Goal: Transaction & Acquisition: Purchase product/service

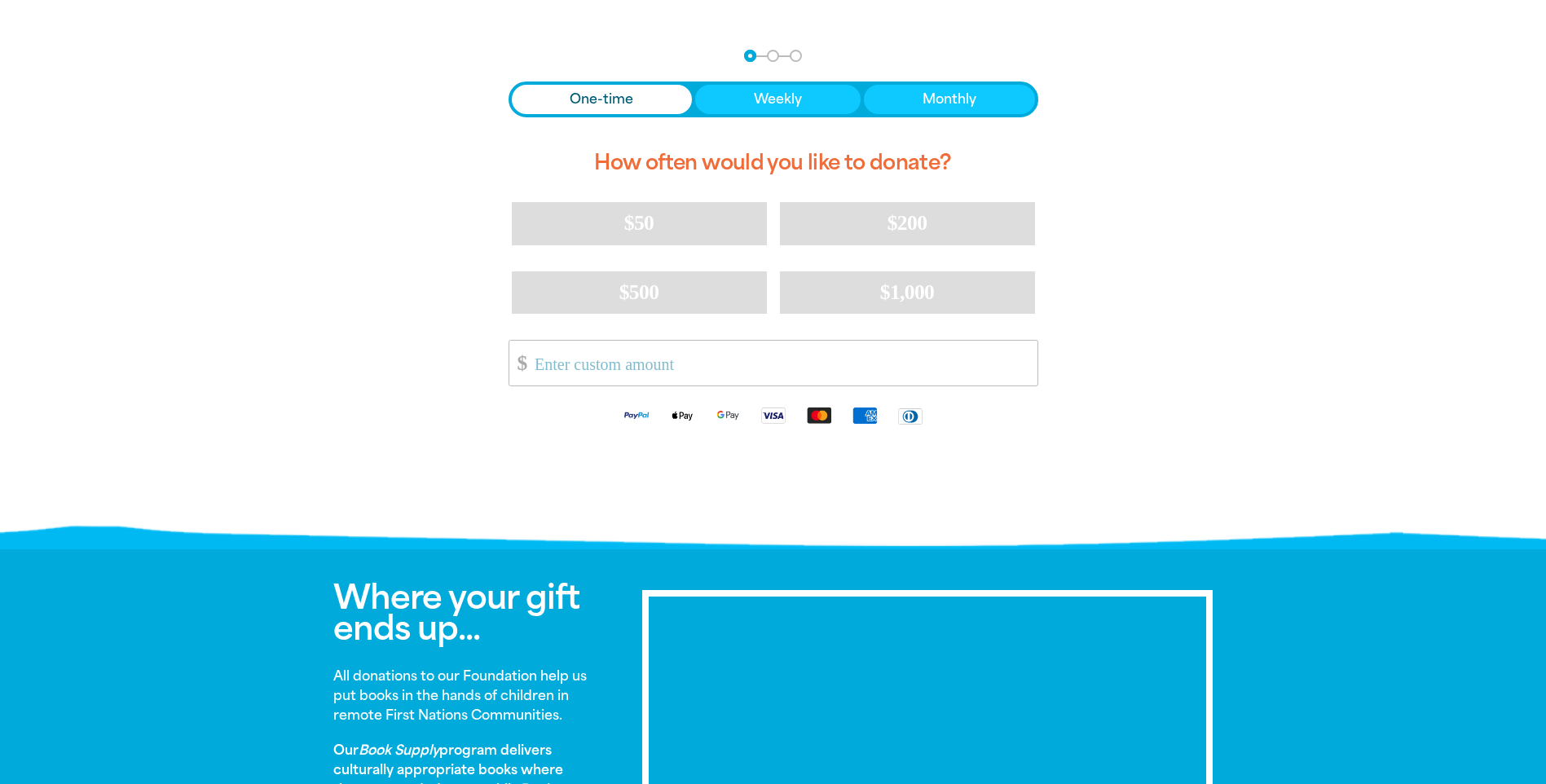
scroll to position [326, 0]
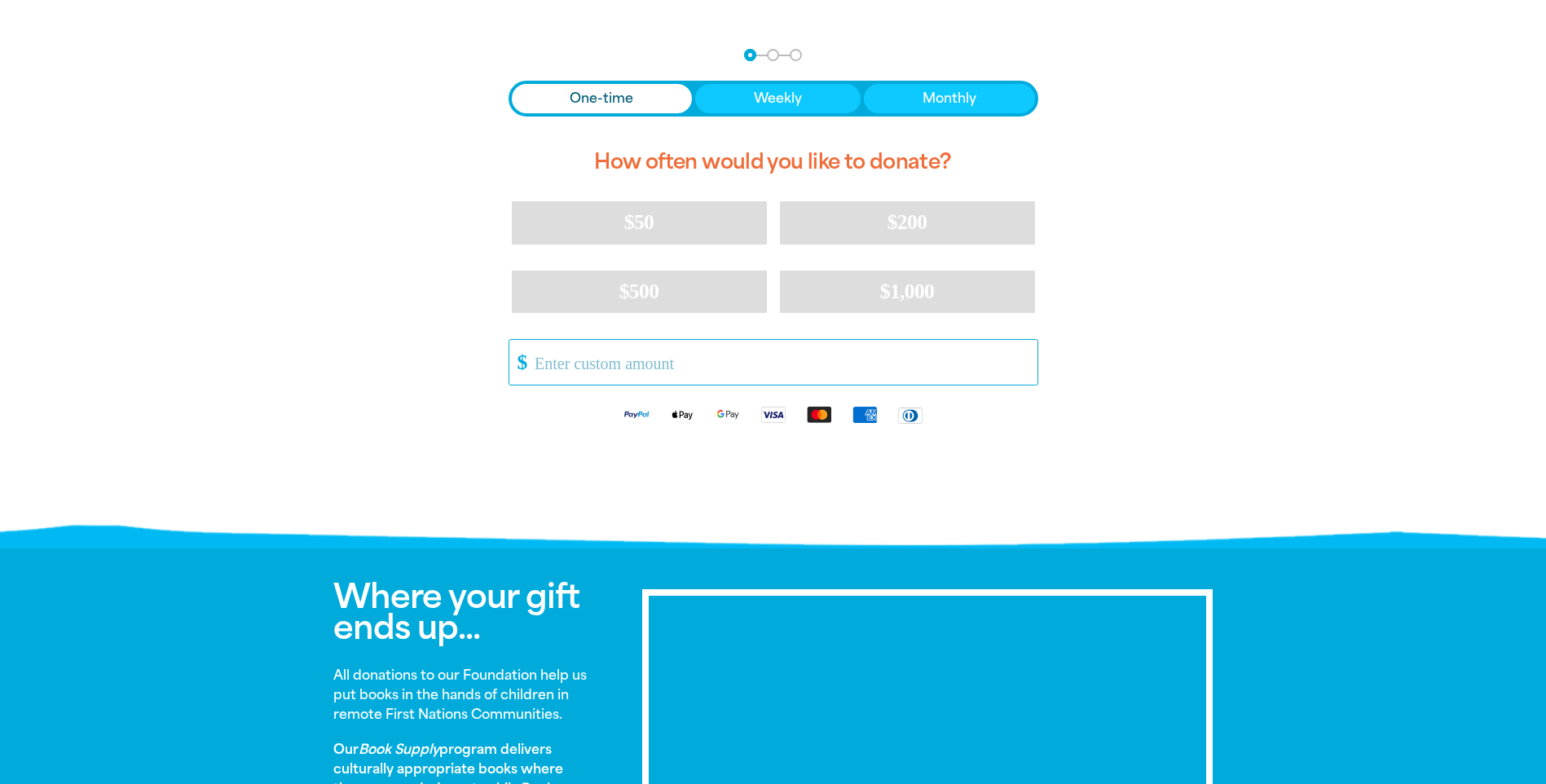
click at [752, 378] on input "Other Amount" at bounding box center [779, 362] width 513 height 45
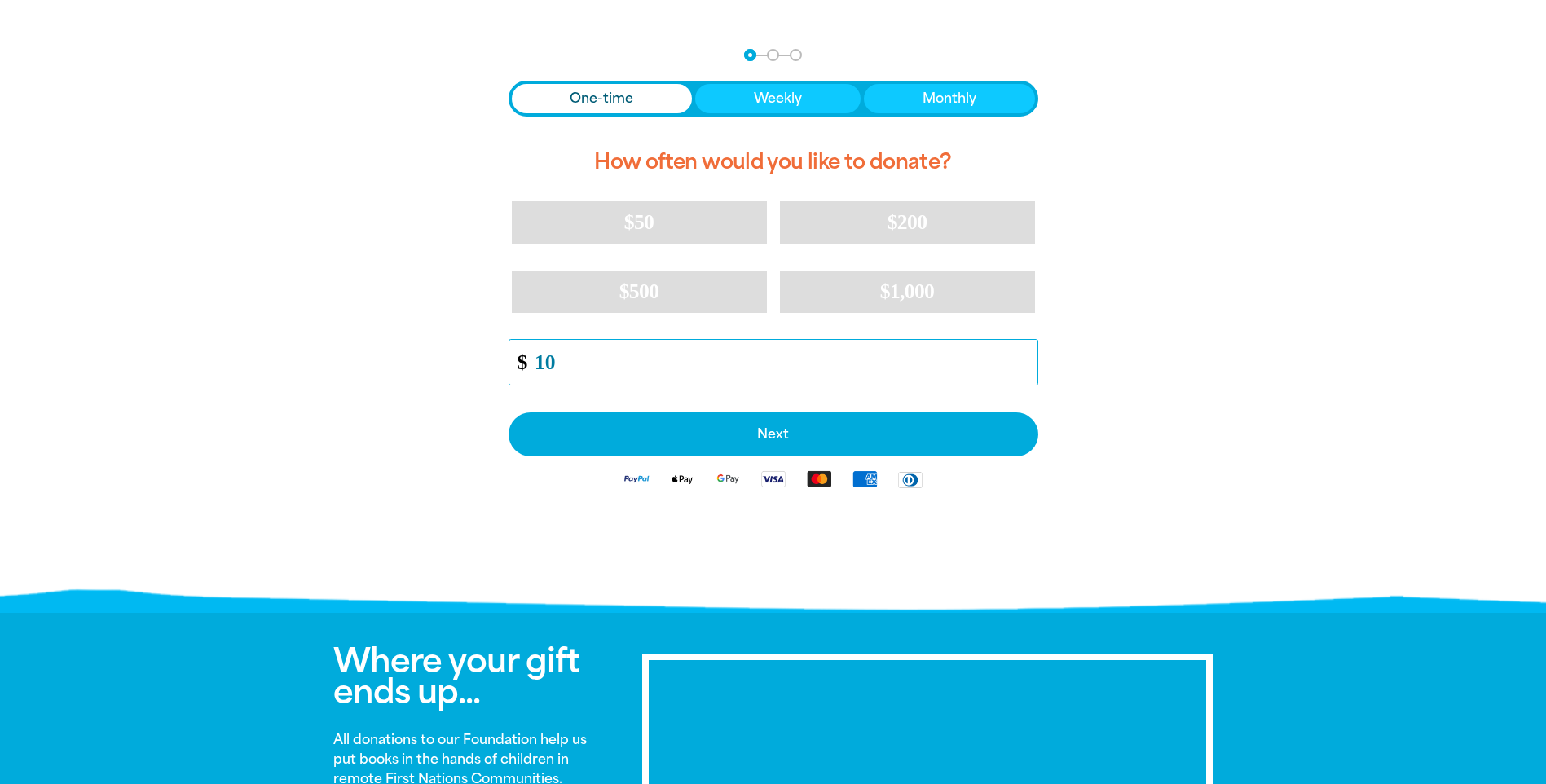
type input "10"
click at [761, 320] on div at bounding box center [773, 316] width 1546 height 576
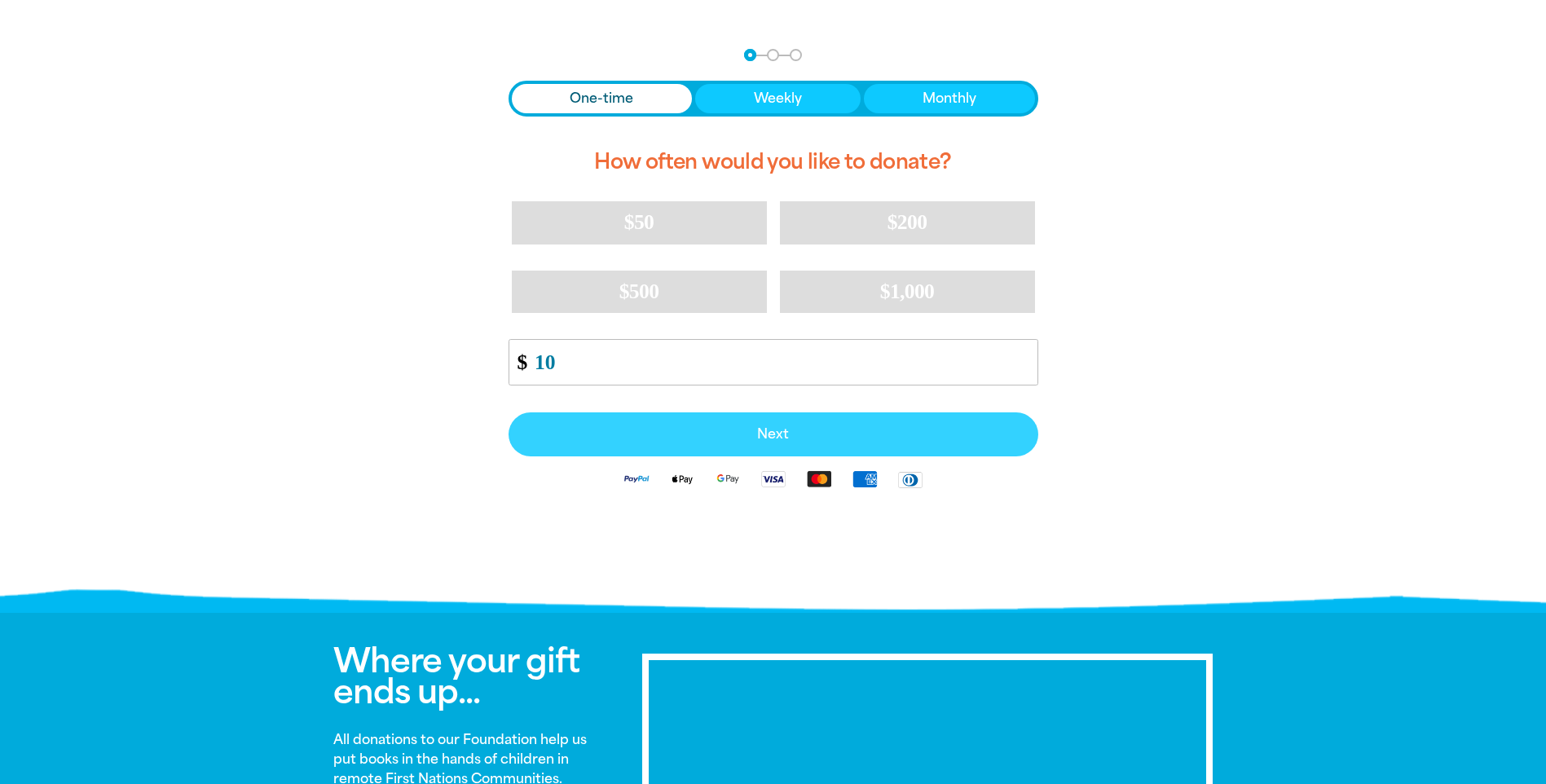
click at [761, 427] on button "Next" at bounding box center [773, 434] width 530 height 44
select select "AU"
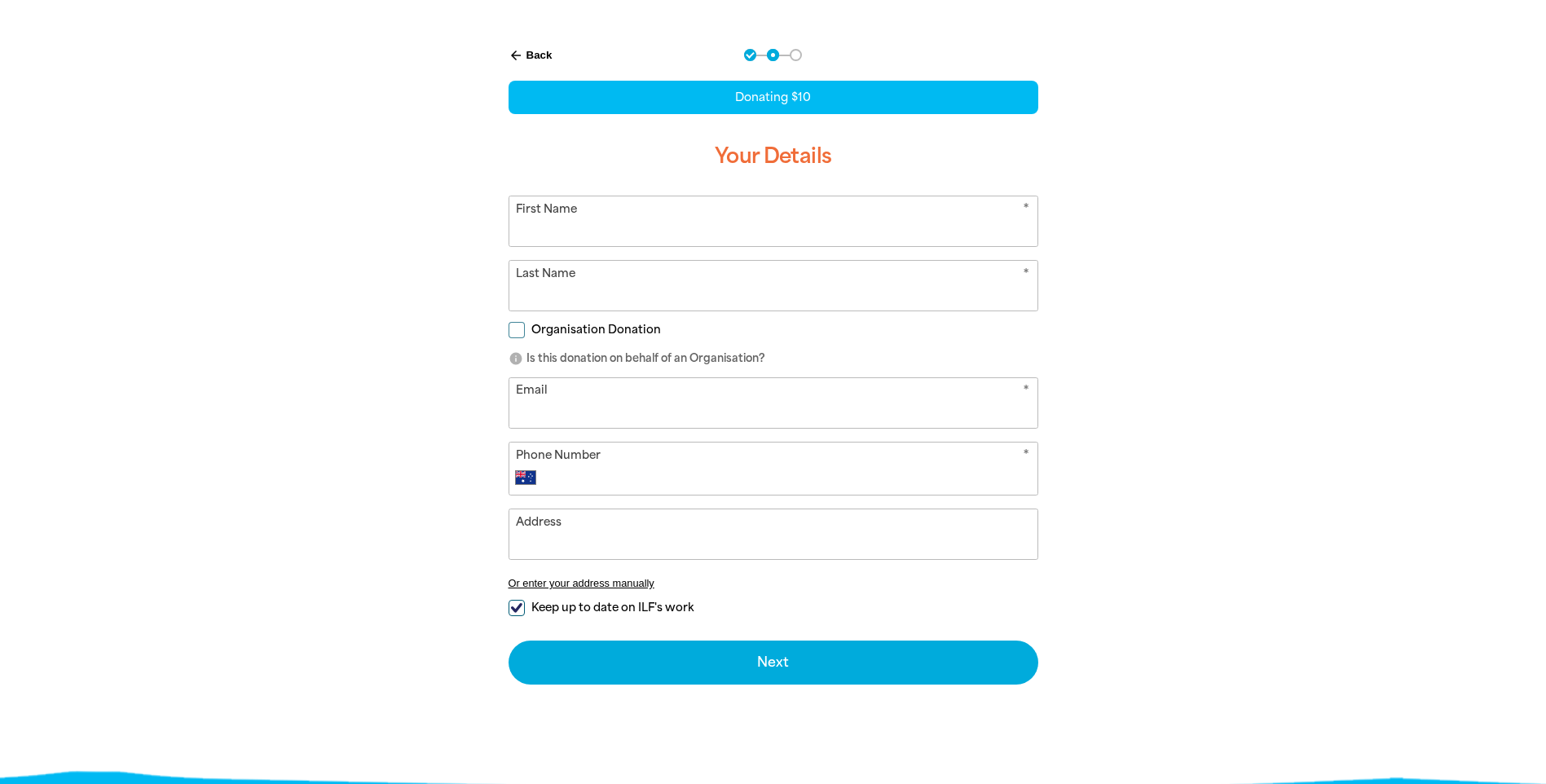
click at [667, 219] on input "First Name" at bounding box center [773, 221] width 528 height 50
type input "Yifeng"
type input "[PERSON_NAME]"
drag, startPoint x: 702, startPoint y: 418, endPoint x: 475, endPoint y: 418, distance: 227.0
click at [454, 418] on div "arrow_back Back Step 1 Step 2 Step 3 Donating $10 Your Details * First Name [PE…" at bounding box center [773, 407] width 978 height 758
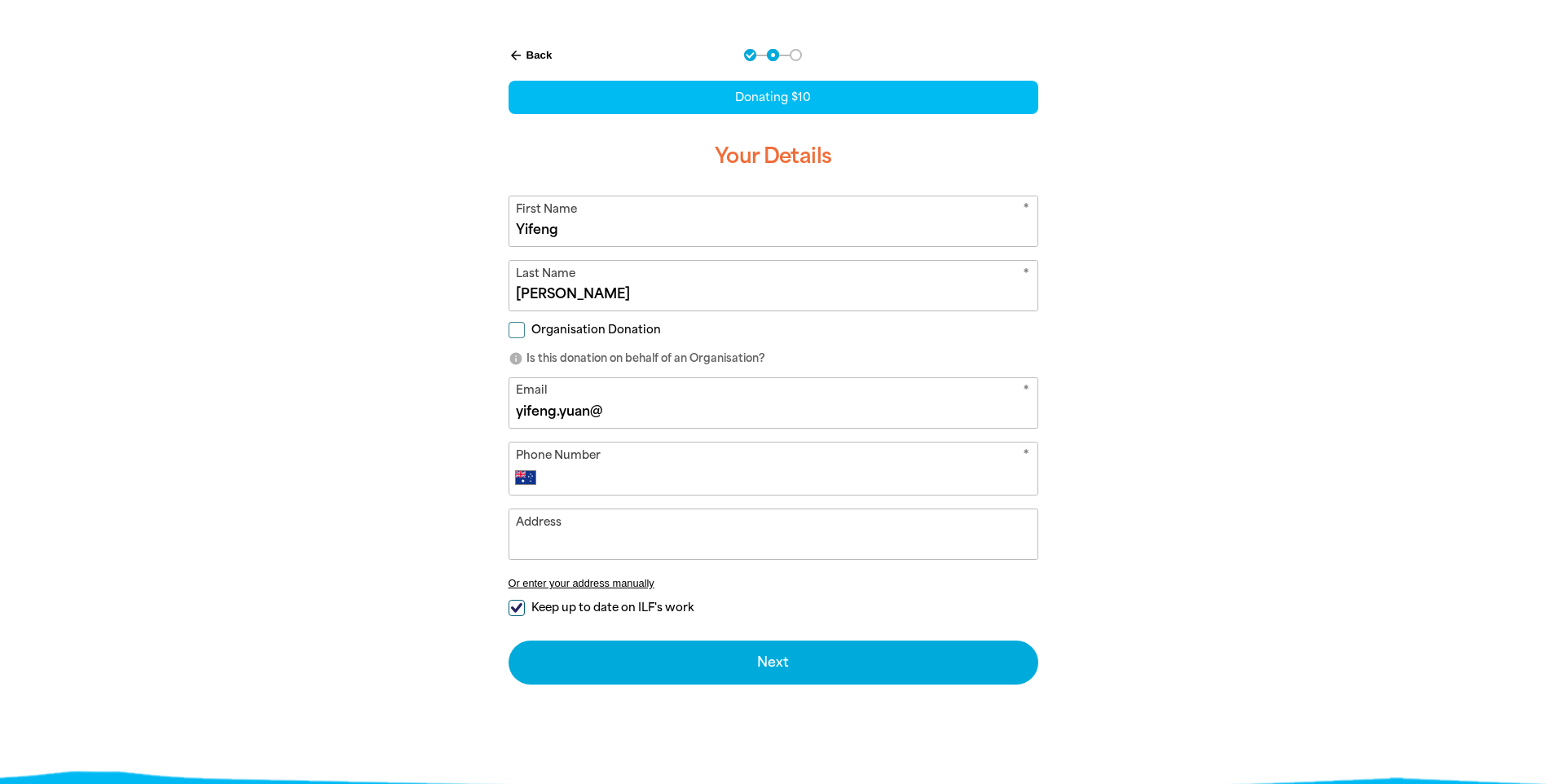
type input "[EMAIL_ADDRESS][DOMAIN_NAME]"
type input "[PHONE_NUMBER]"
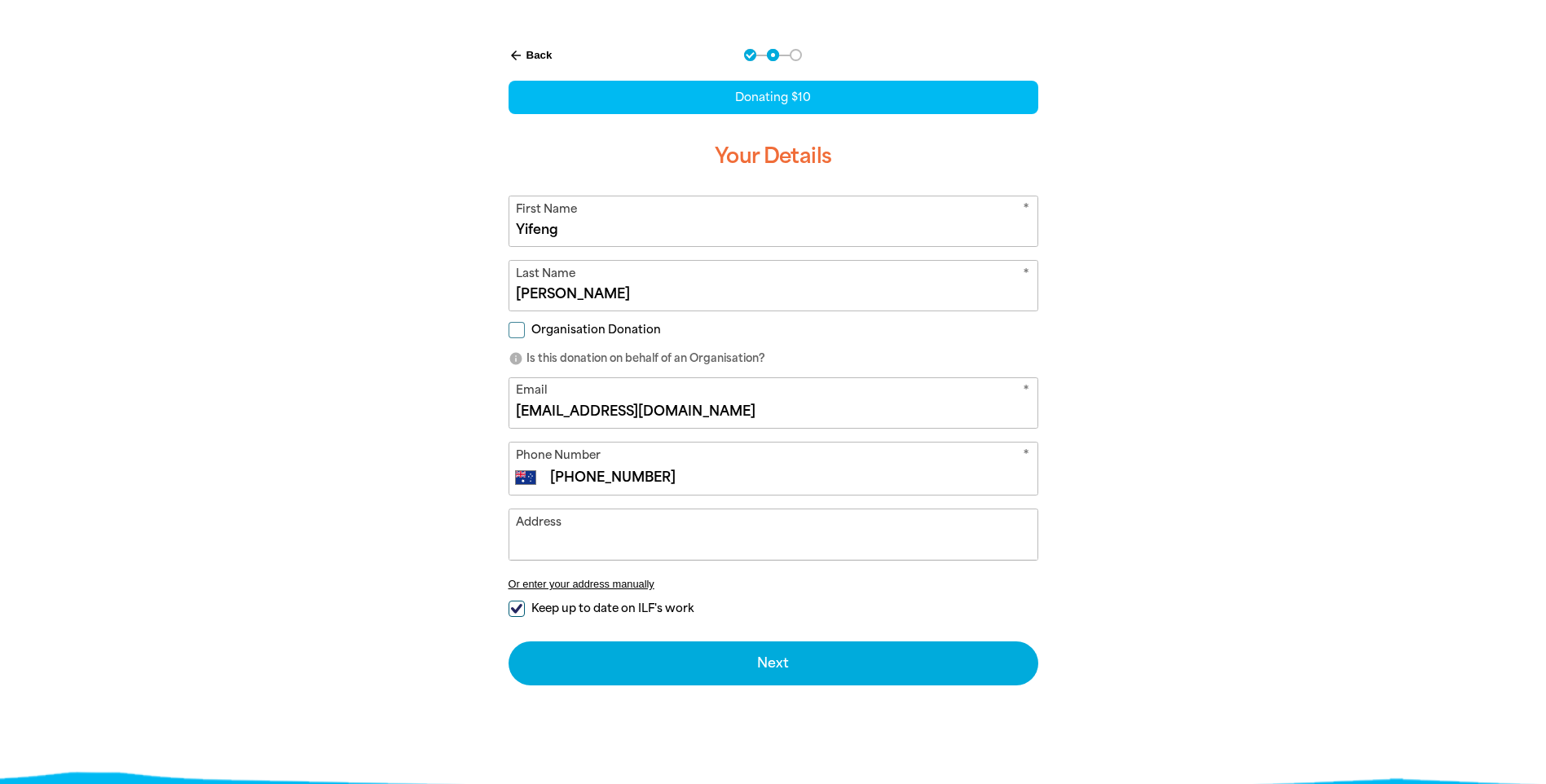
click at [761, 543] on input "Address" at bounding box center [773, 535] width 528 height 50
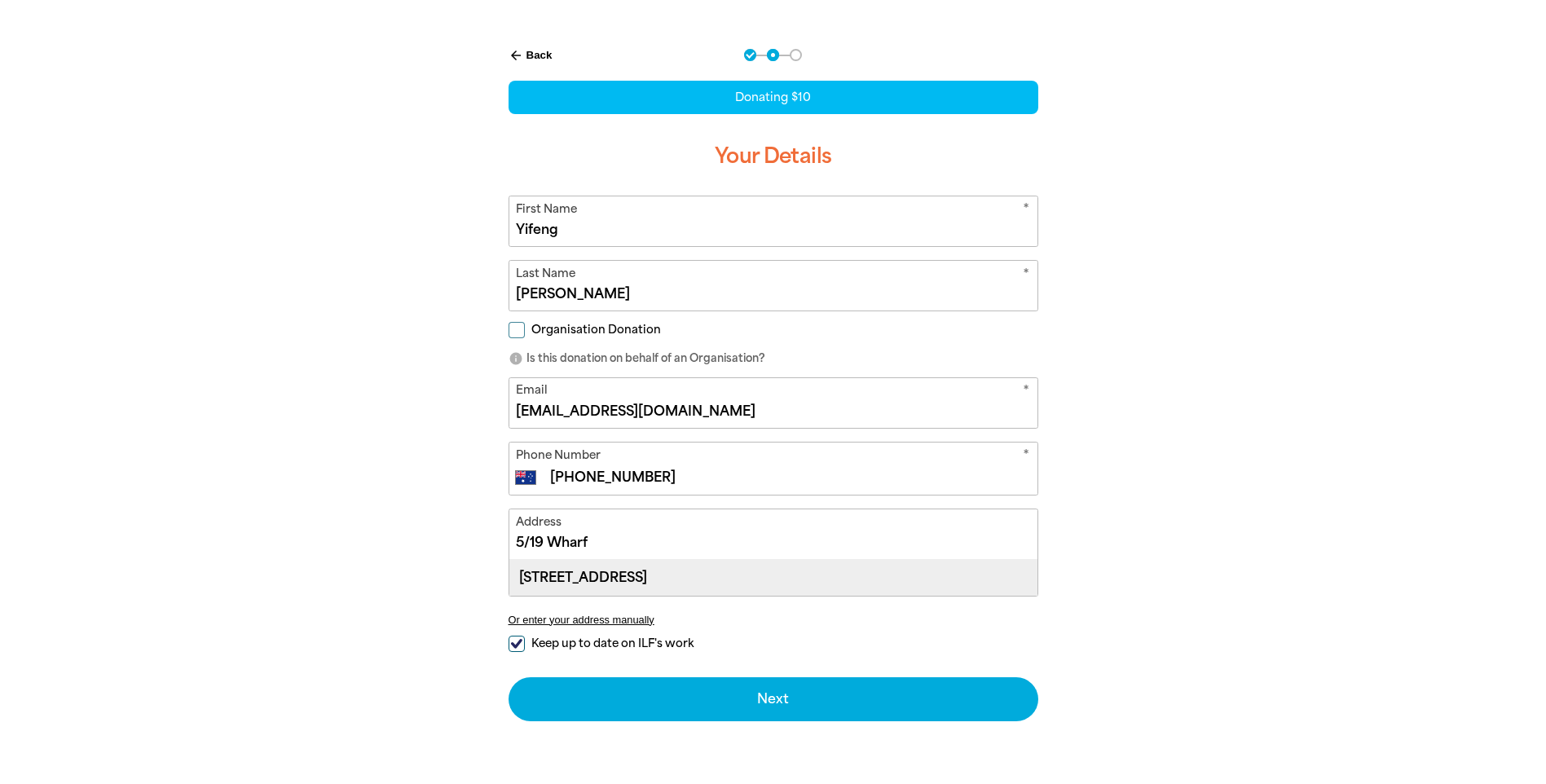
click at [756, 582] on div "[STREET_ADDRESS]" at bounding box center [773, 577] width 528 height 35
type input "[STREET_ADDRESS]"
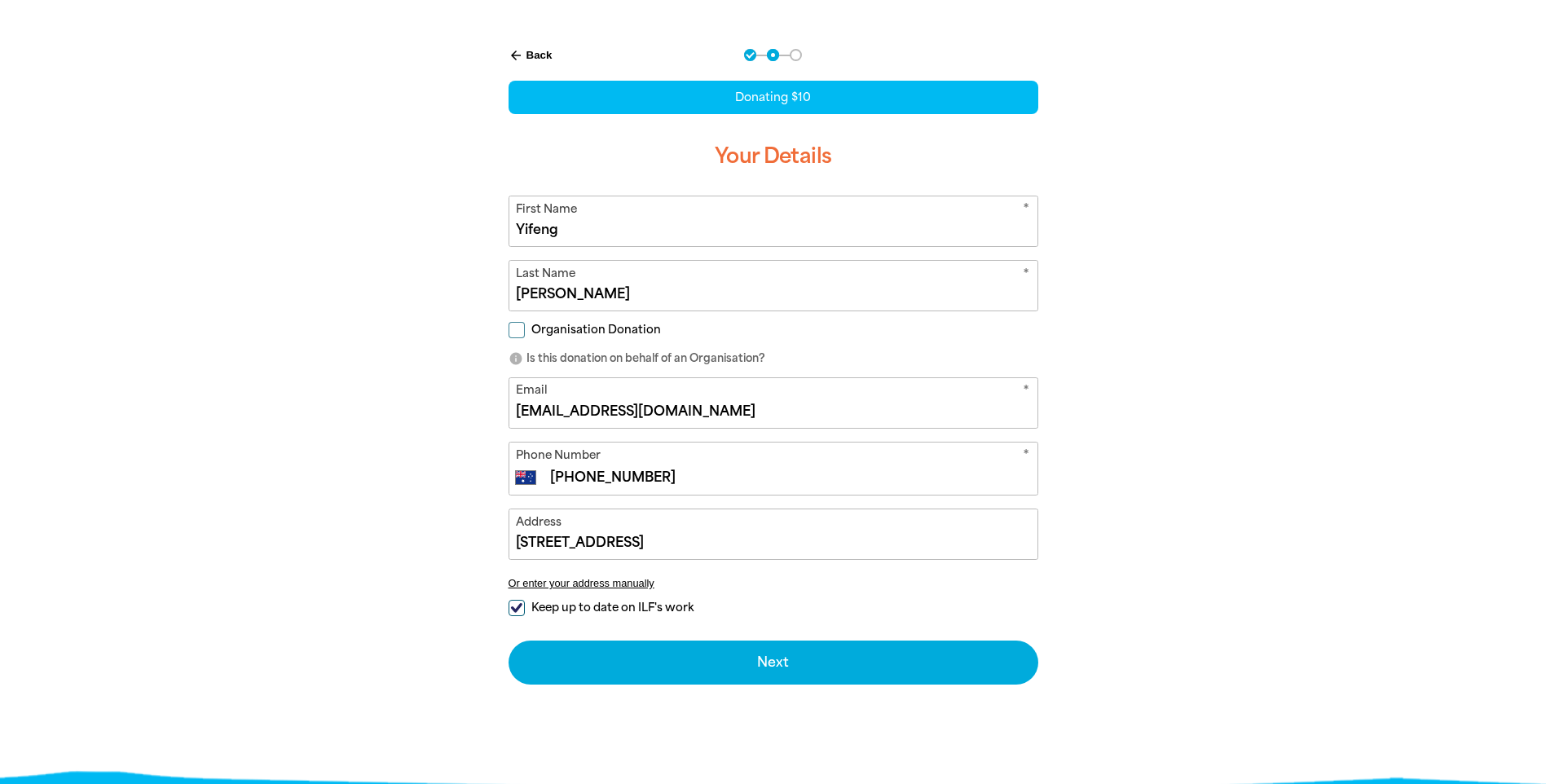
click at [761, 454] on div "arrow_back Back Step 1 Step 2 Step 3 Donating $10 Your Details * First Name [PE…" at bounding box center [773, 407] width 978 height 758
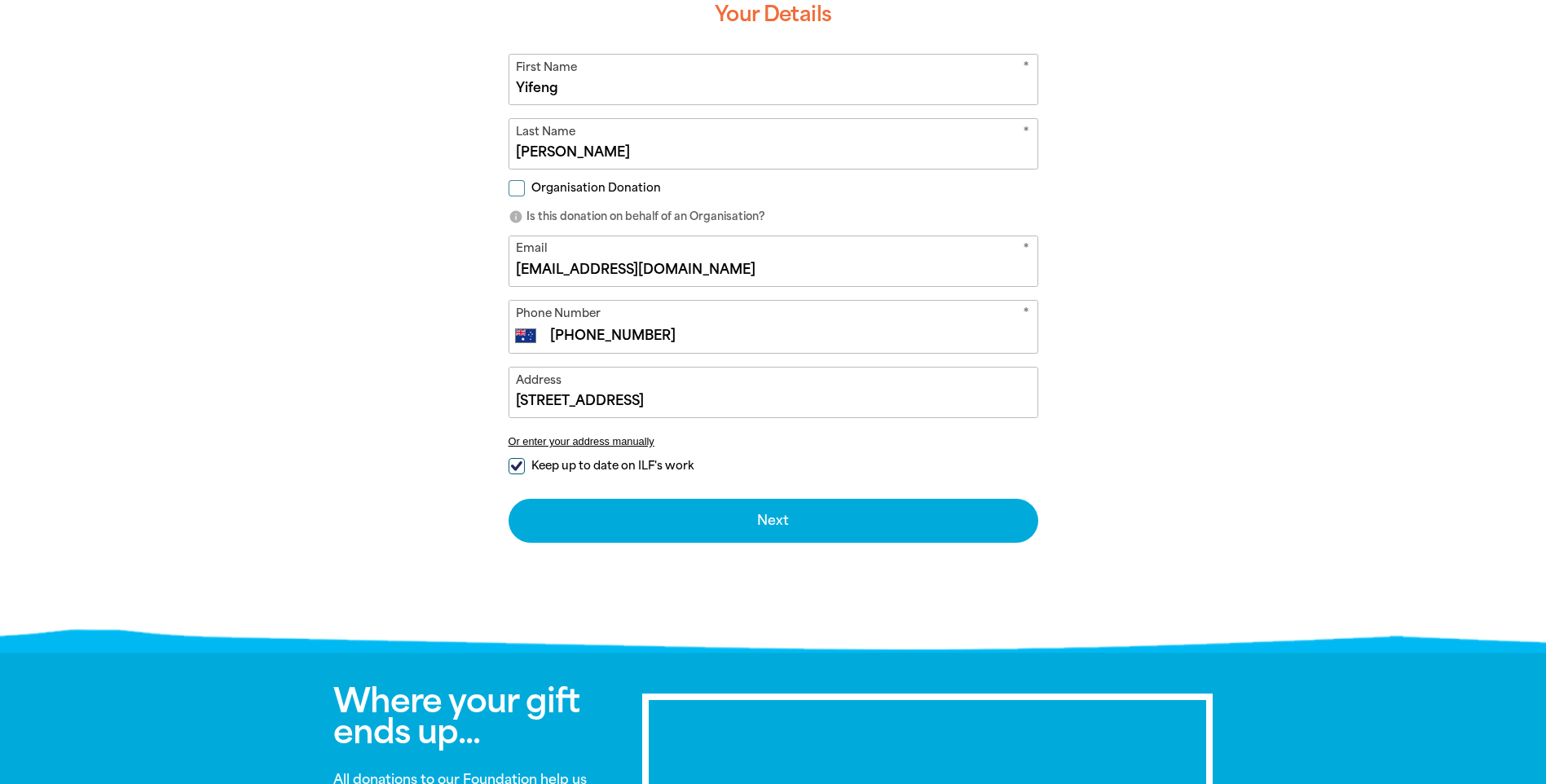
scroll to position [734, 0]
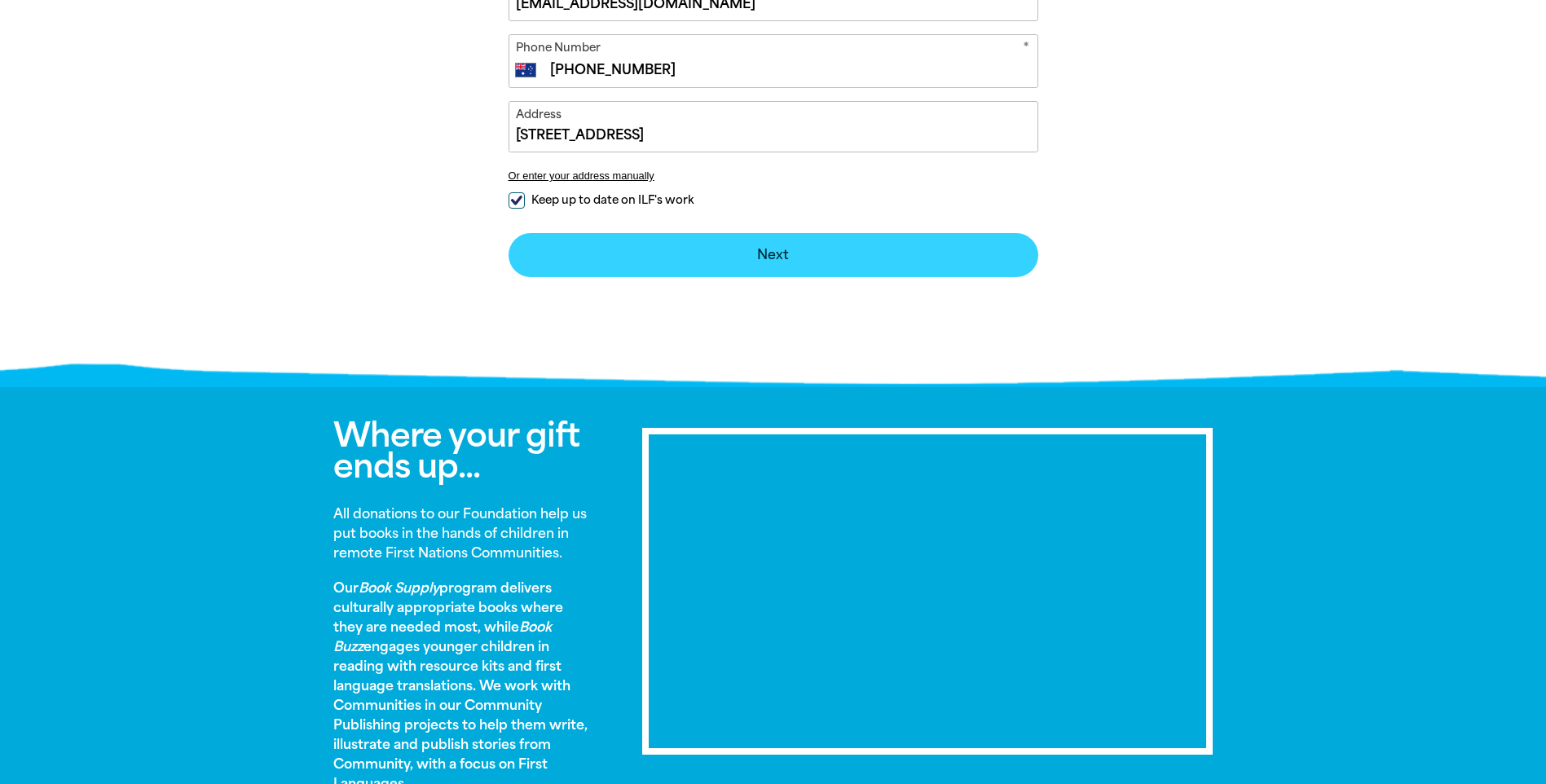
click at [759, 254] on button "Next chevron_right" at bounding box center [773, 254] width 530 height 44
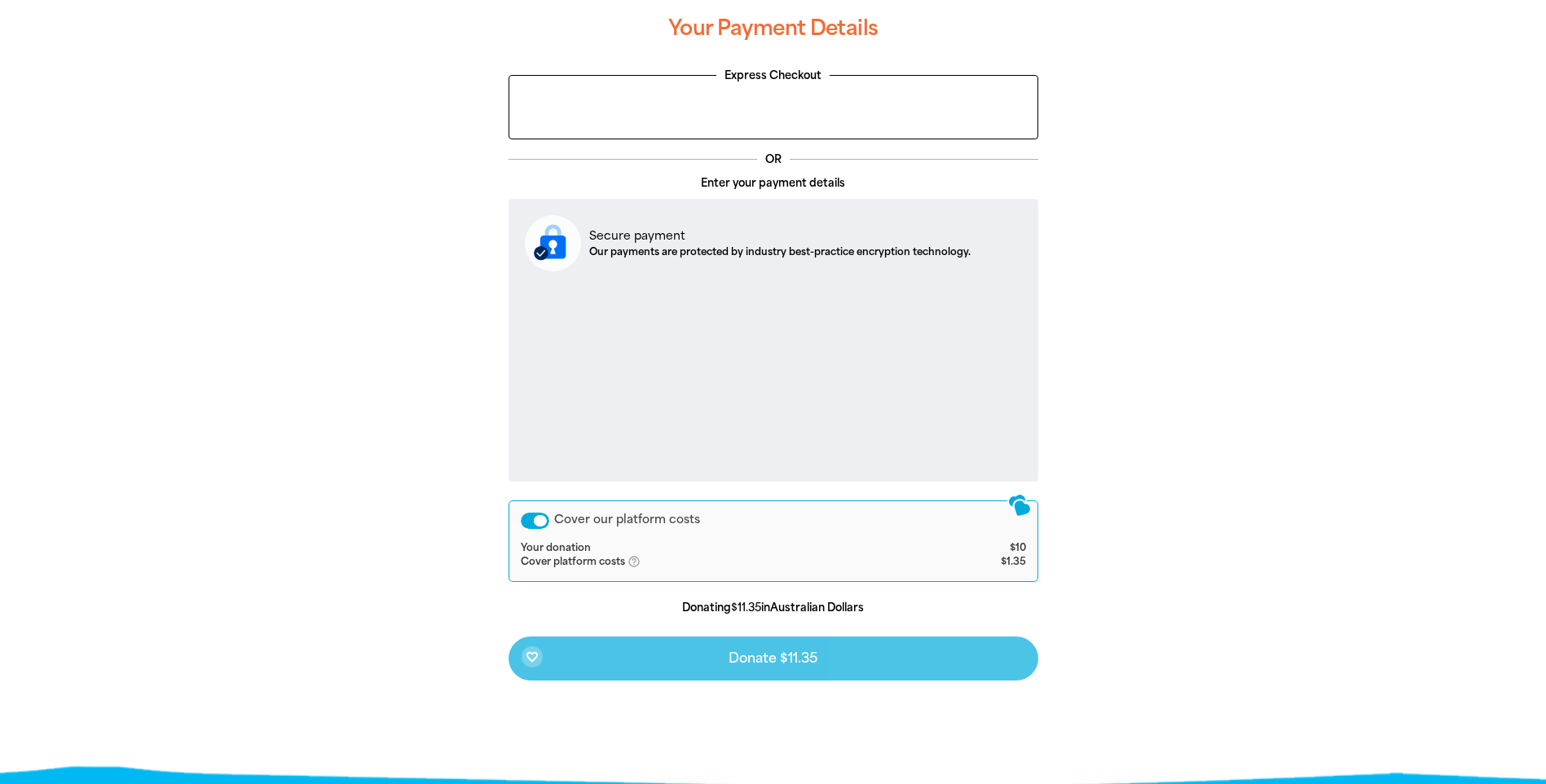
scroll to position [382, 0]
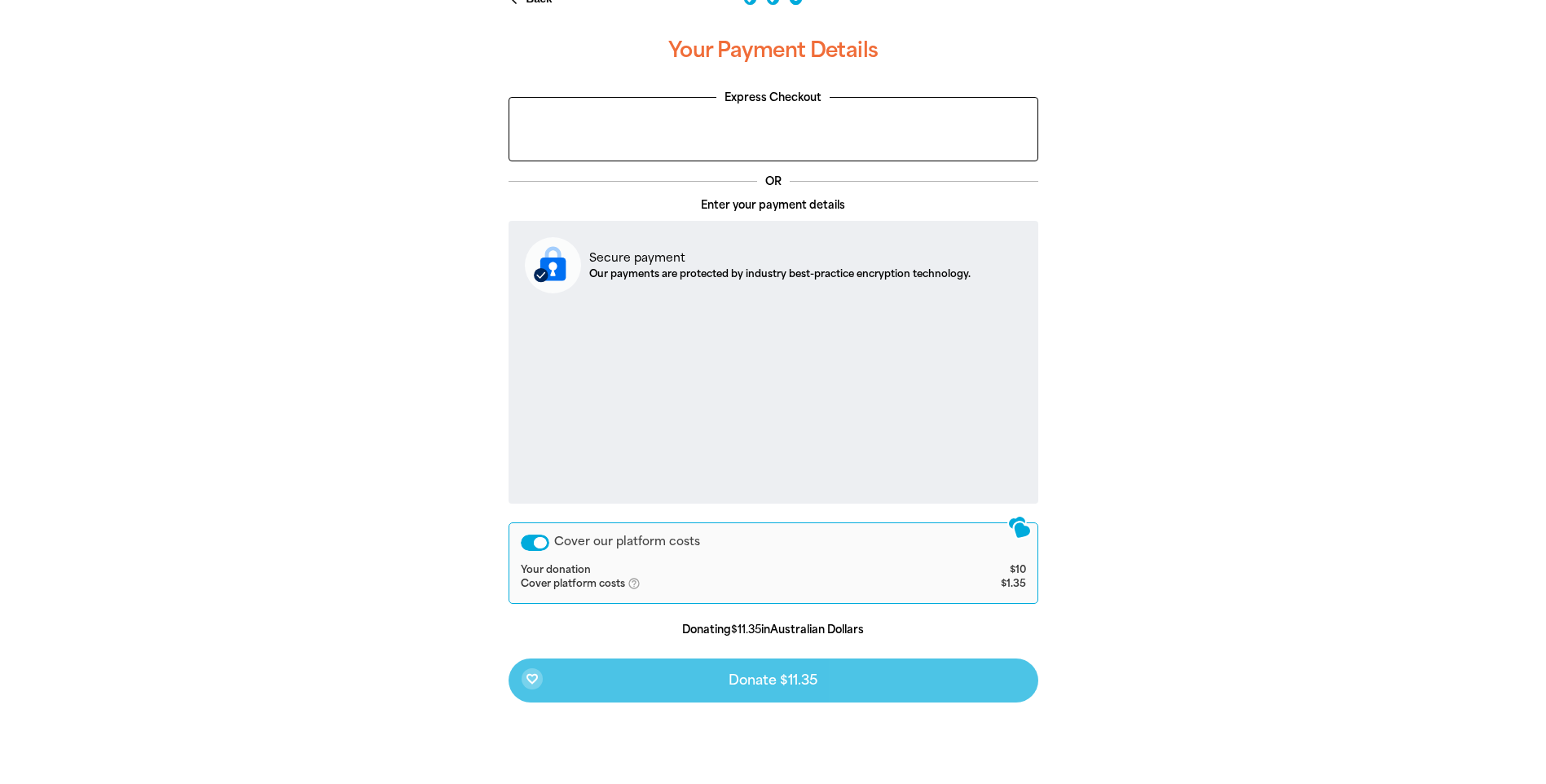
click at [701, 257] on p "Secure payment" at bounding box center [780, 258] width 382 height 17
click at [761, 342] on div at bounding box center [773, 387] width 1546 height 831
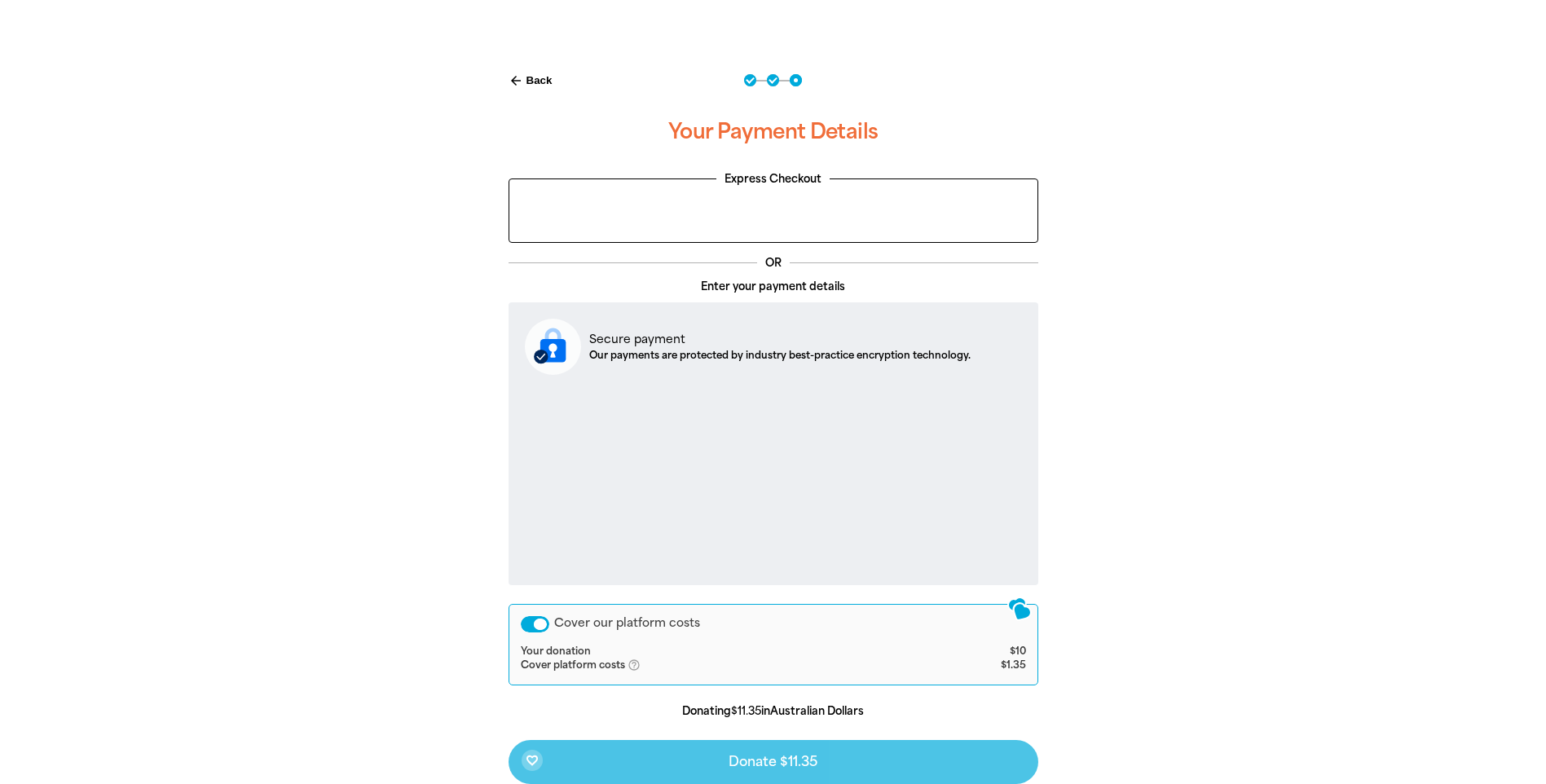
click at [535, 77] on button "arrow_back Back" at bounding box center [530, 81] width 57 height 28
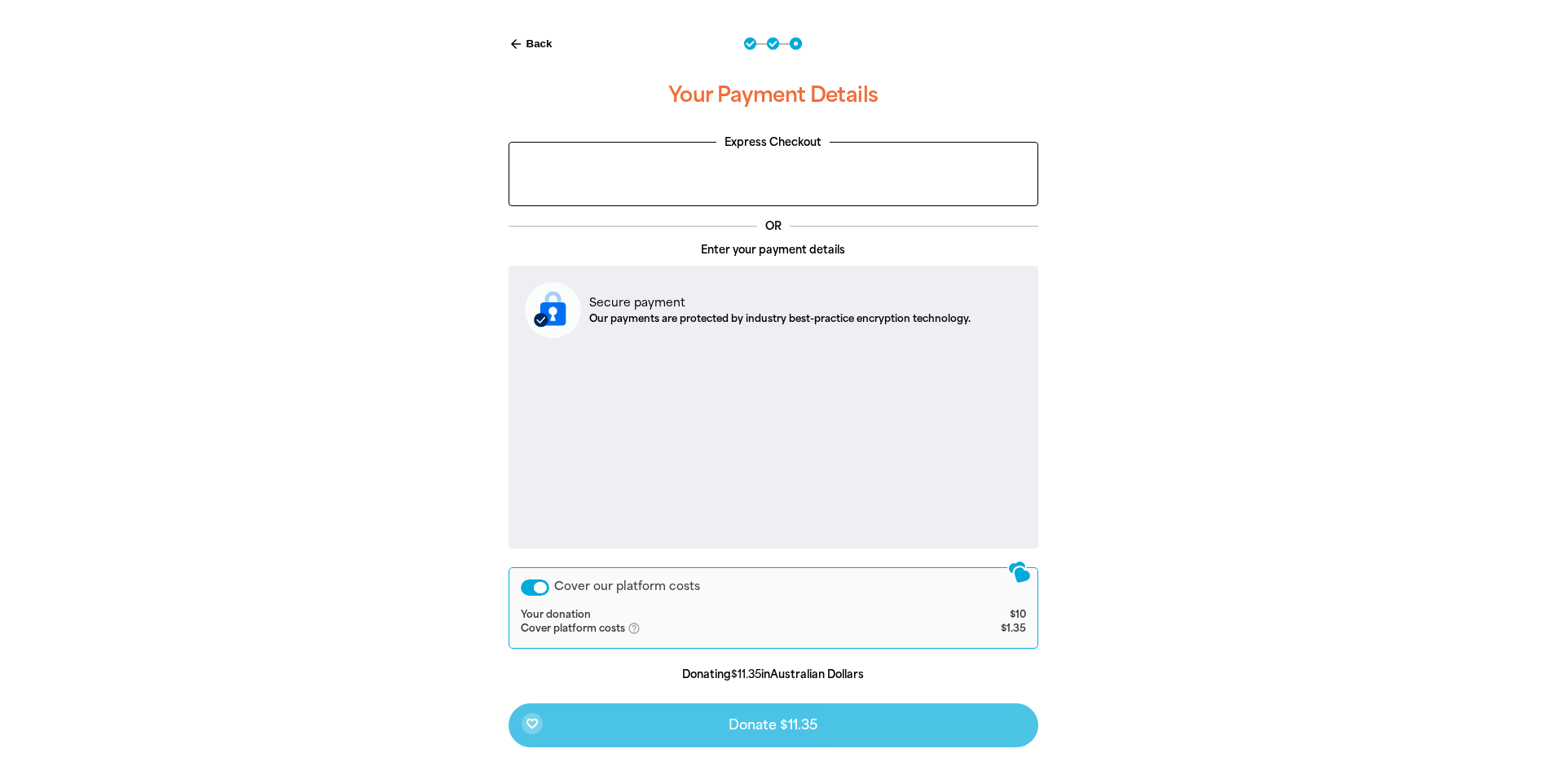
select select "AU"
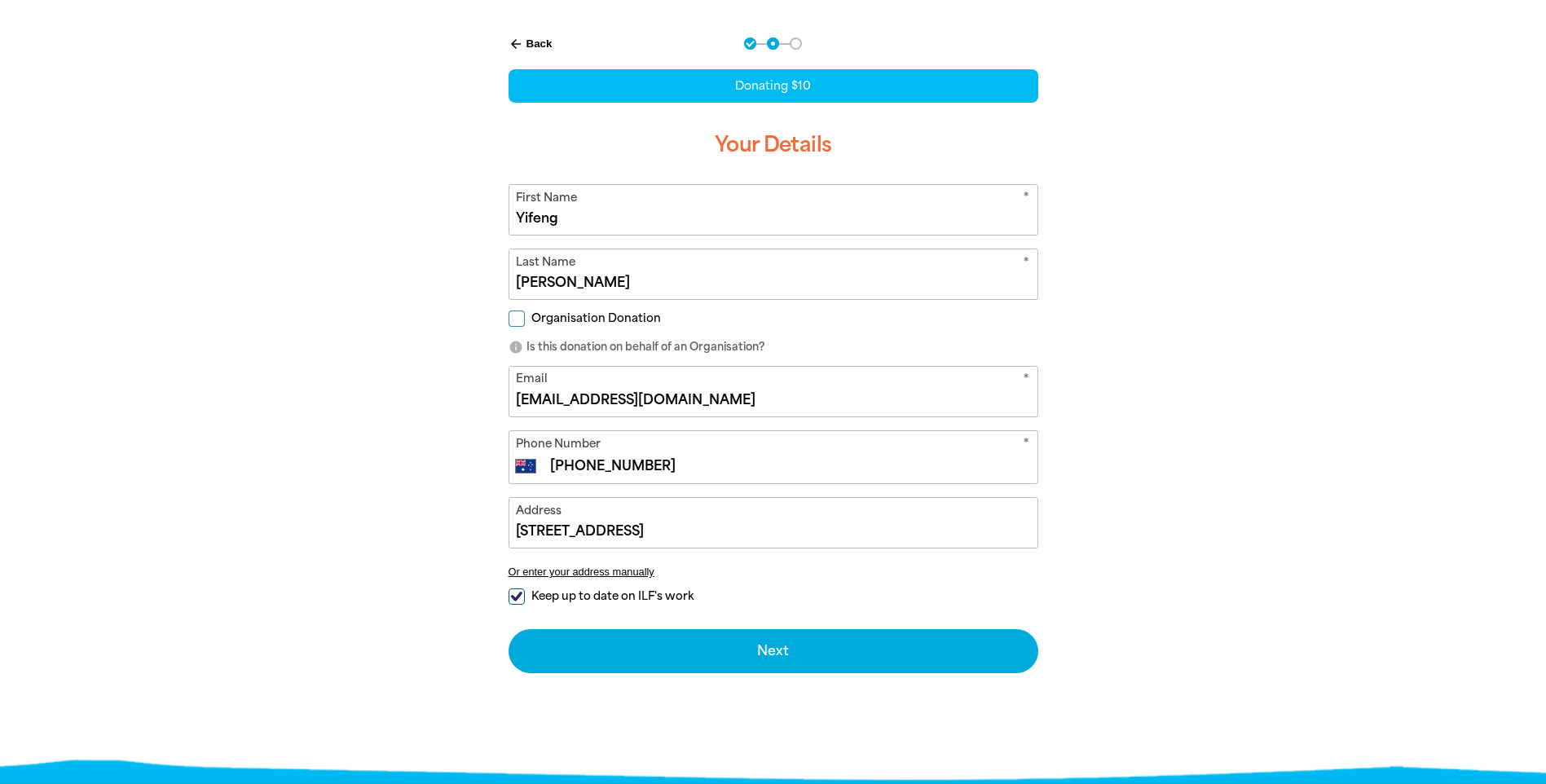
click at [531, 42] on button "arrow_back Back" at bounding box center [530, 44] width 57 height 28
